Goal: Transaction & Acquisition: Book appointment/travel/reservation

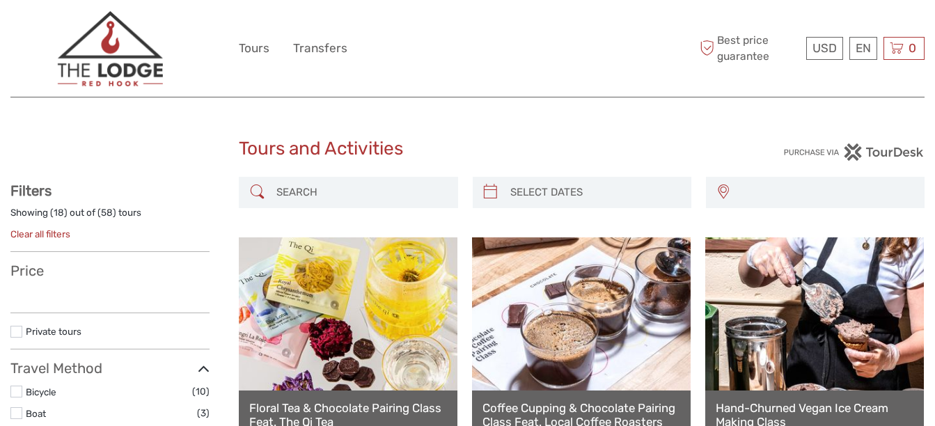
select select
click at [585, 140] on h1 "Tours and Activities" at bounding box center [467, 149] width 457 height 22
select select
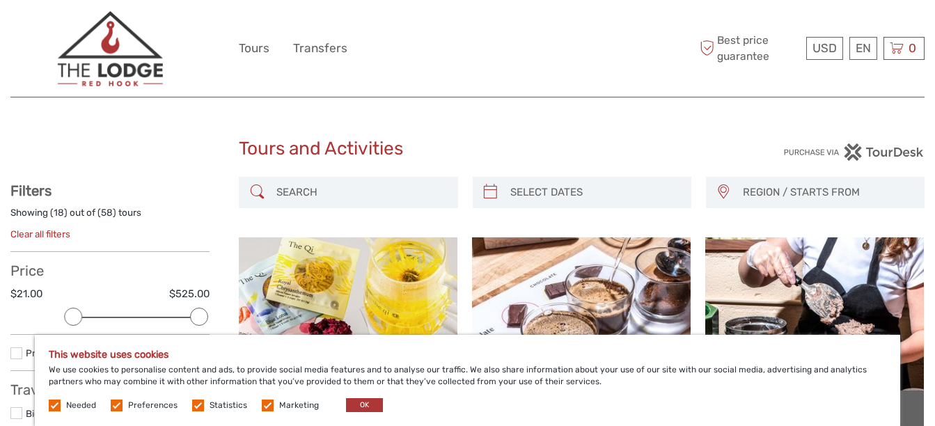
click at [526, 52] on div "USD USD € £ EN English Español Deutsch Tours Transfers More Best price guarantee" at bounding box center [467, 48] width 457 height 76
click at [739, 47] on span "Best price guarantee" at bounding box center [749, 48] width 107 height 31
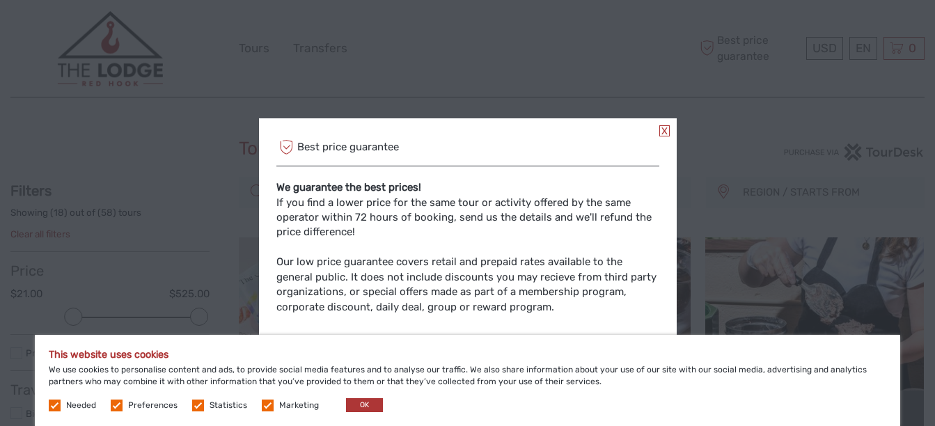
scroll to position [32, 0]
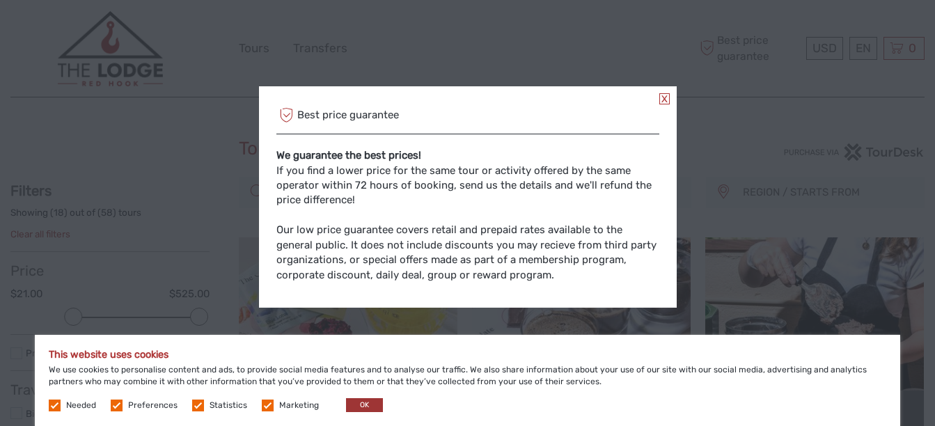
click at [354, 407] on button "OK" at bounding box center [364, 405] width 37 height 14
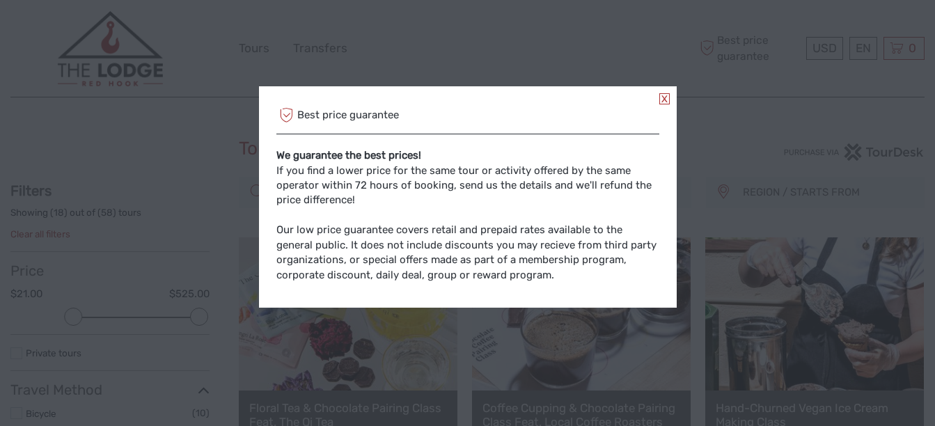
click at [667, 93] on link at bounding box center [664, 98] width 10 height 11
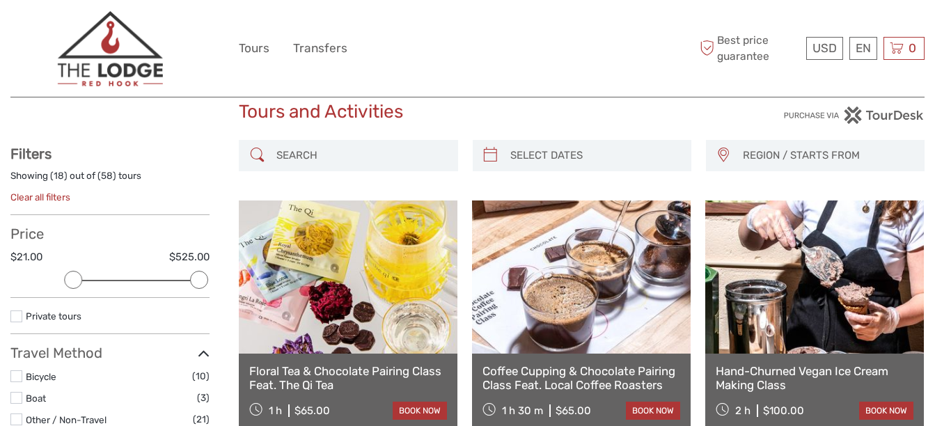
scroll to position [0, 0]
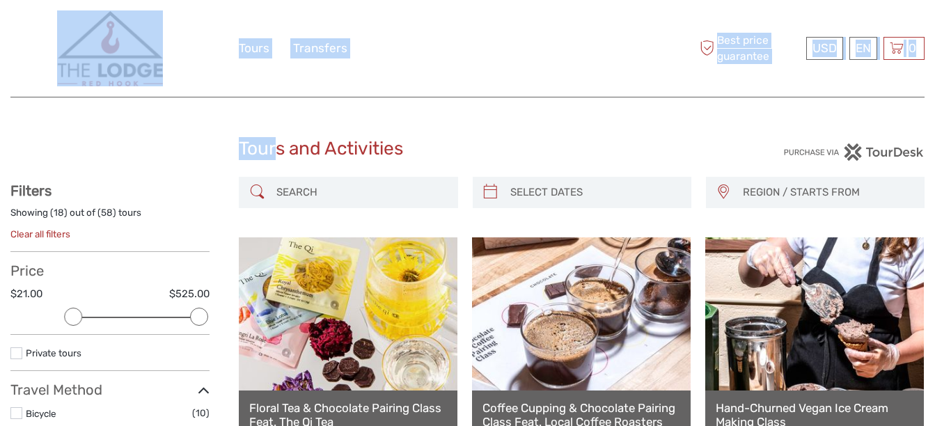
drag, startPoint x: 190, startPoint y: 46, endPoint x: 279, endPoint y: -38, distance: 122.1
